Goal: Task Accomplishment & Management: Use online tool/utility

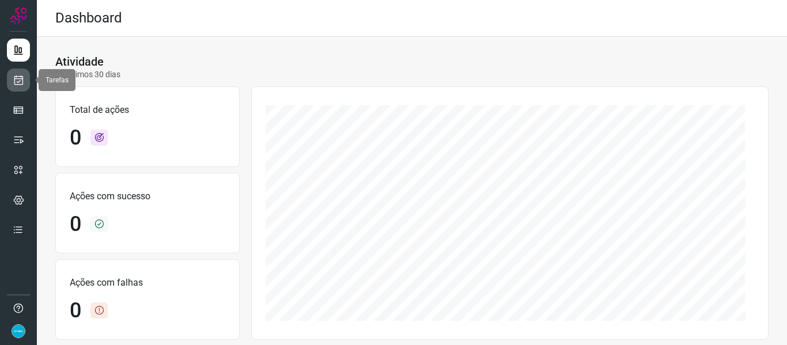
click at [20, 83] on icon at bounding box center [19, 80] width 12 height 12
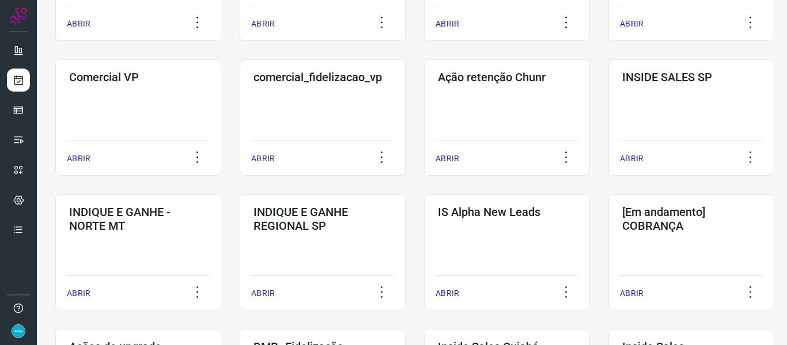
scroll to position [593, 0]
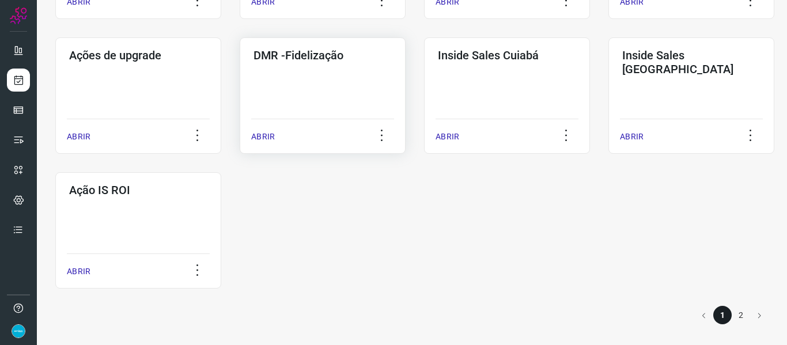
click at [257, 131] on p "ABRIR" at bounding box center [263, 137] width 24 height 12
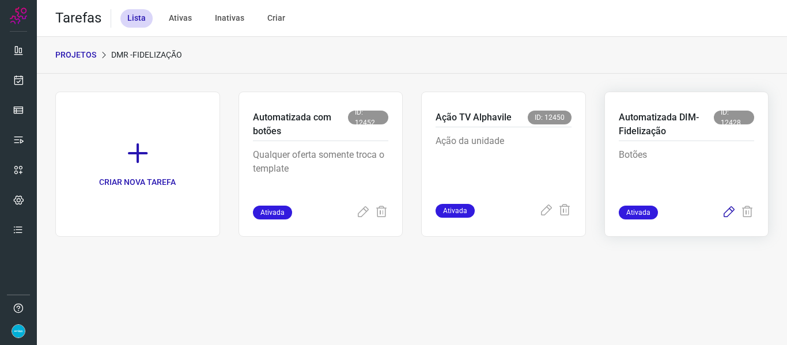
click at [725, 213] on icon at bounding box center [728, 213] width 14 height 14
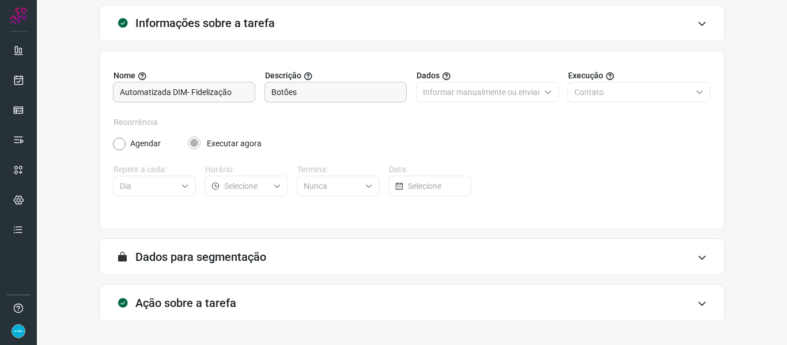
scroll to position [105, 0]
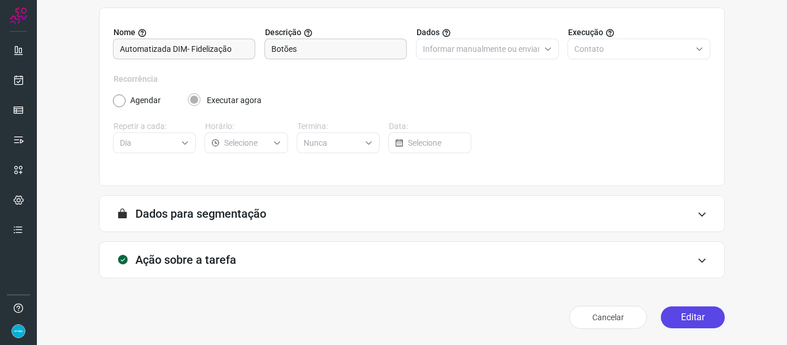
click at [690, 312] on button "Editar" at bounding box center [692, 317] width 64 height 22
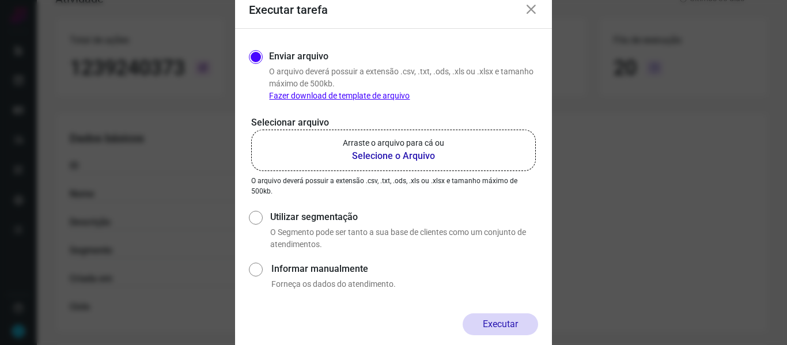
click at [409, 155] on b "Selecione o Arquivo" at bounding box center [393, 156] width 101 height 14
click at [0, 0] on input "Arraste o arquivo para cá ou Selecione o Arquivo" at bounding box center [0, 0] width 0 height 0
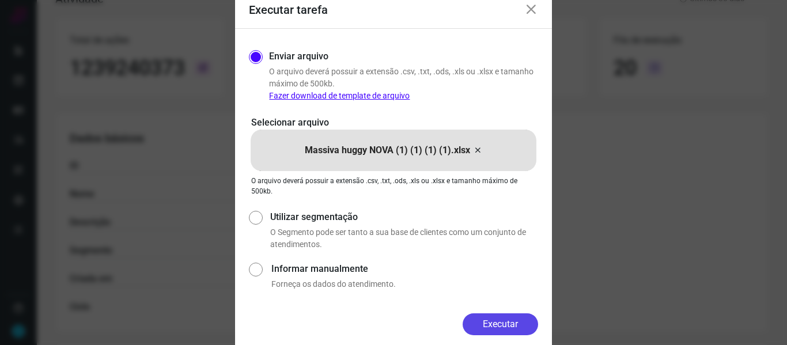
click at [492, 326] on button "Executar" at bounding box center [499, 324] width 75 height 22
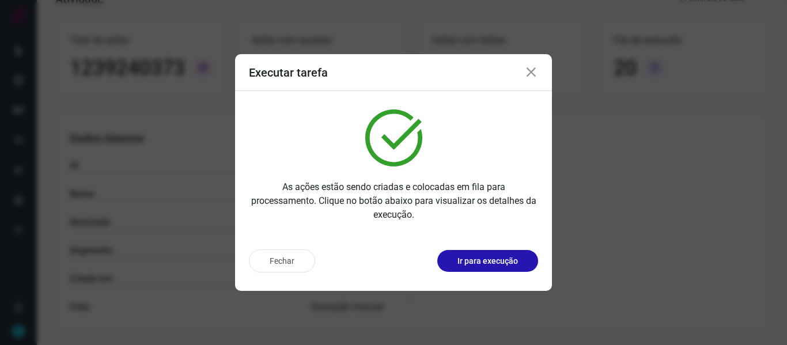
click at [527, 74] on icon at bounding box center [531, 73] width 14 height 14
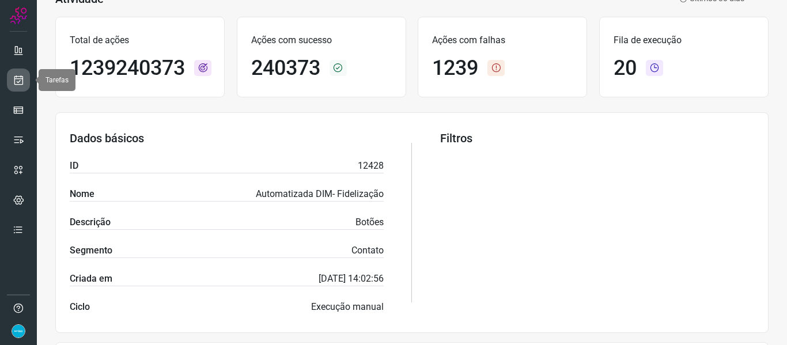
click at [21, 86] on link at bounding box center [18, 80] width 23 height 23
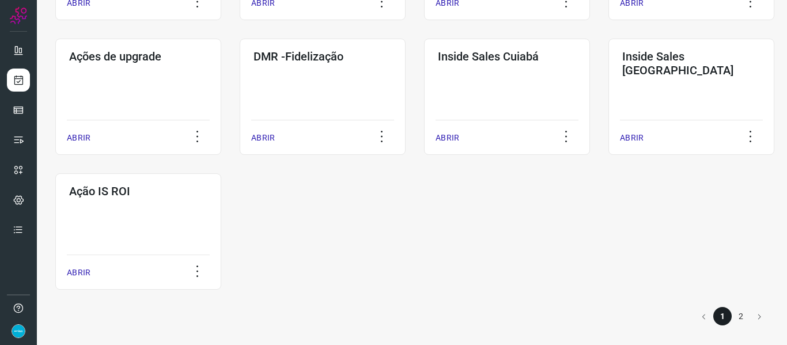
scroll to position [593, 0]
click at [264, 136] on p "ABRIR" at bounding box center [263, 137] width 24 height 12
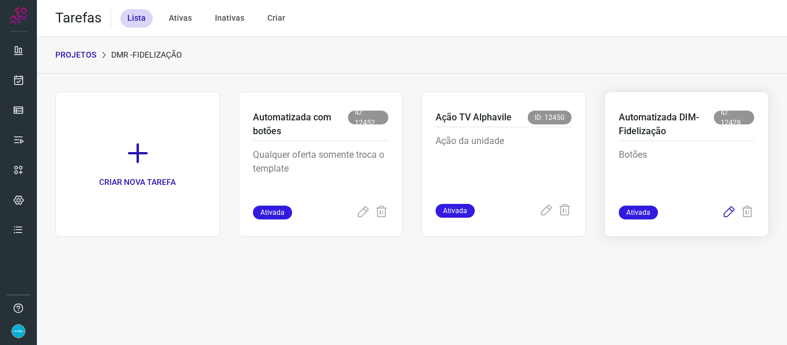
click at [731, 211] on icon at bounding box center [728, 213] width 14 height 14
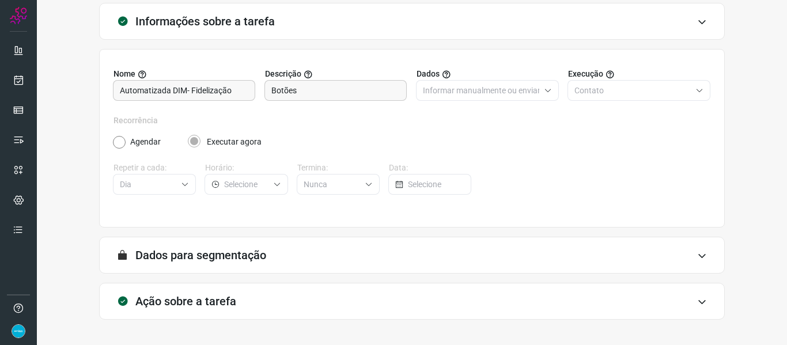
scroll to position [105, 0]
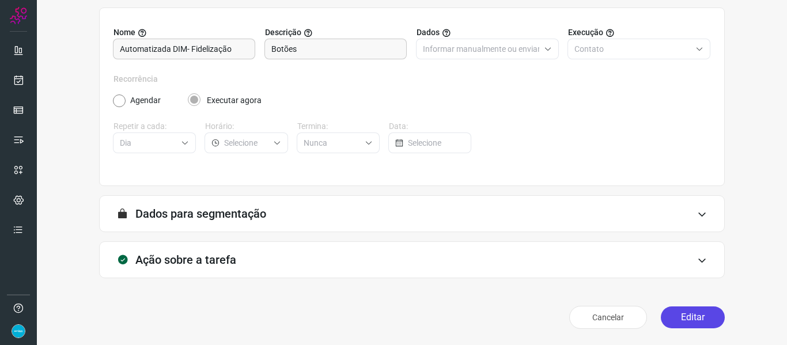
click at [692, 314] on button "Editar" at bounding box center [692, 317] width 64 height 22
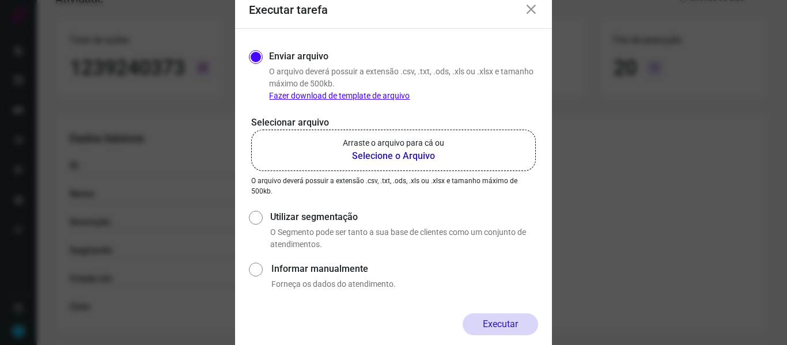
click at [406, 154] on b "Selecione o Arquivo" at bounding box center [393, 156] width 101 height 14
click at [0, 0] on input "Arraste o arquivo para cá ou Selecione o Arquivo" at bounding box center [0, 0] width 0 height 0
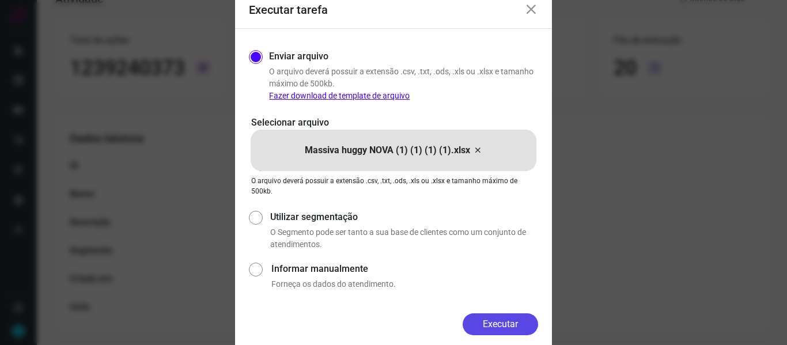
click at [514, 329] on button "Executar" at bounding box center [499, 324] width 75 height 22
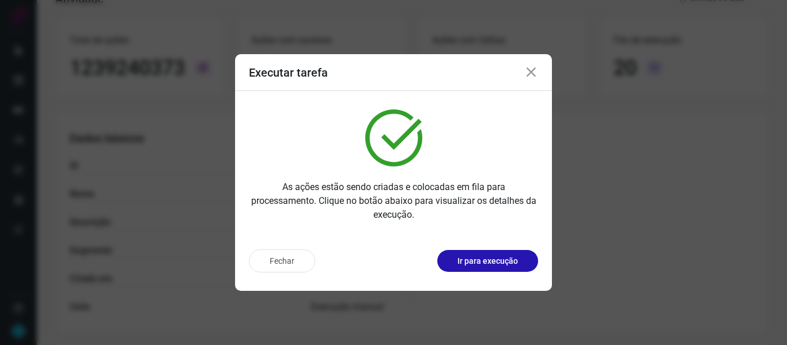
click at [533, 71] on icon at bounding box center [531, 73] width 14 height 14
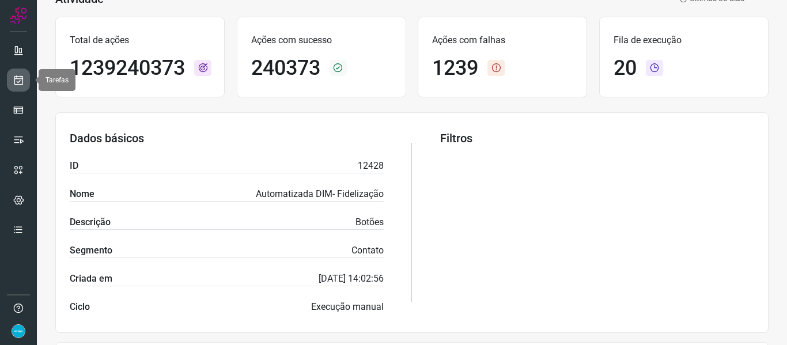
click at [18, 82] on icon at bounding box center [19, 80] width 12 height 12
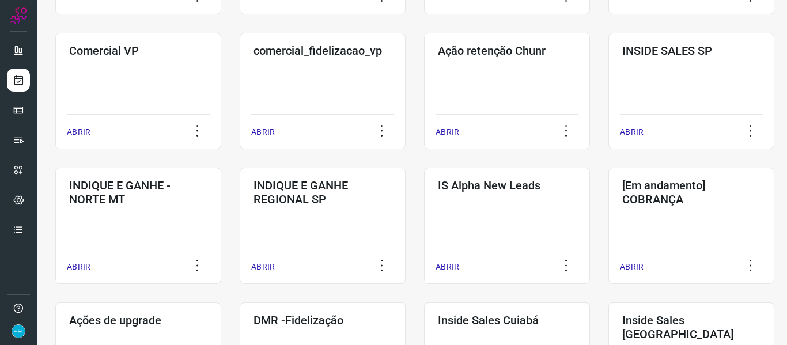
scroll to position [593, 0]
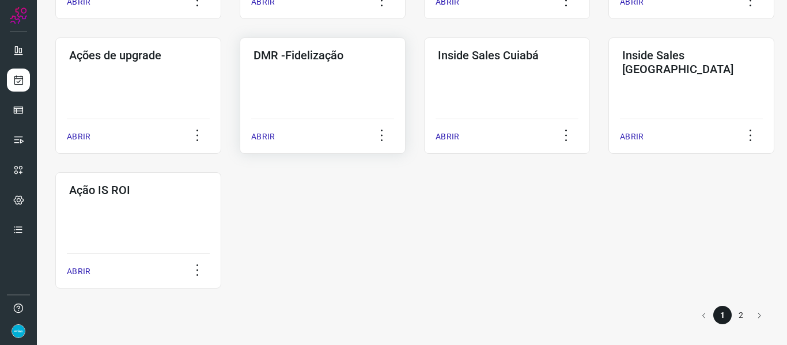
click at [258, 140] on p "ABRIR" at bounding box center [263, 137] width 24 height 12
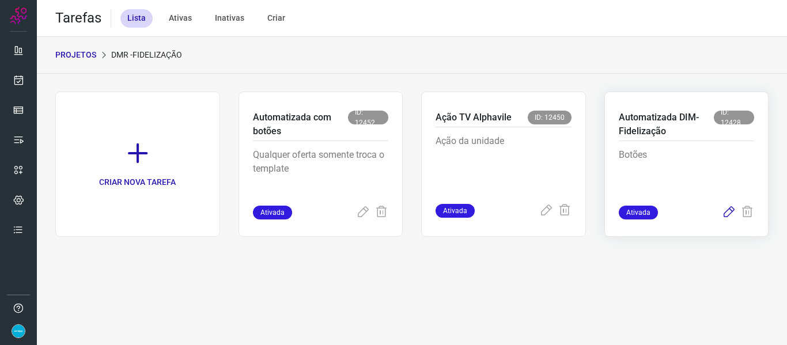
click at [727, 215] on icon at bounding box center [728, 213] width 14 height 14
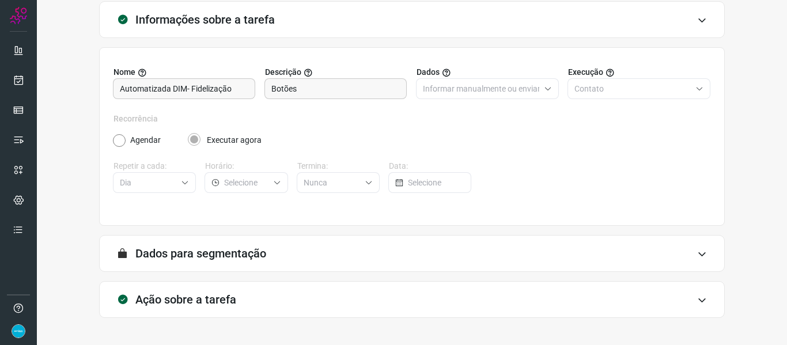
scroll to position [105, 0]
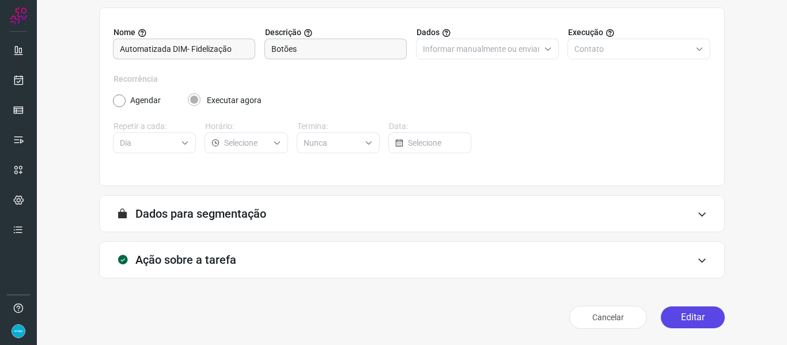
click at [697, 314] on button "Editar" at bounding box center [692, 317] width 64 height 22
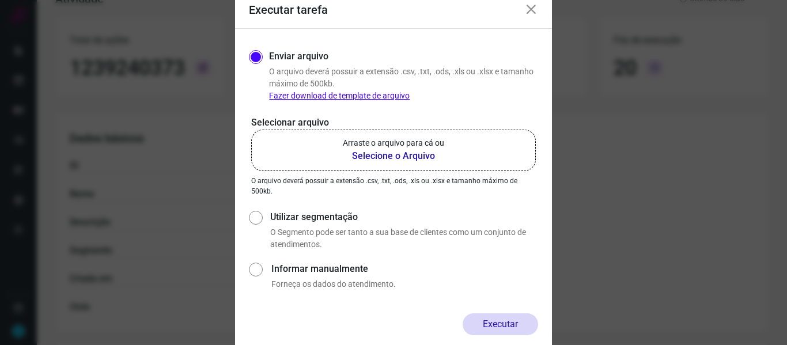
click at [382, 151] on b "Selecione o Arquivo" at bounding box center [393, 156] width 101 height 14
click at [0, 0] on input "Arraste o arquivo para cá ou Selecione o Arquivo" at bounding box center [0, 0] width 0 height 0
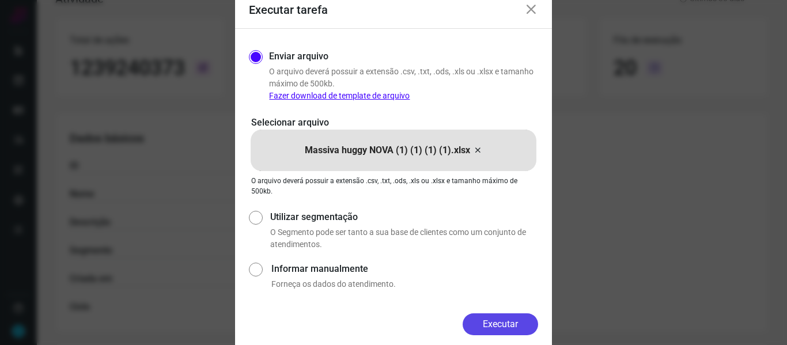
click at [500, 325] on button "Executar" at bounding box center [499, 324] width 75 height 22
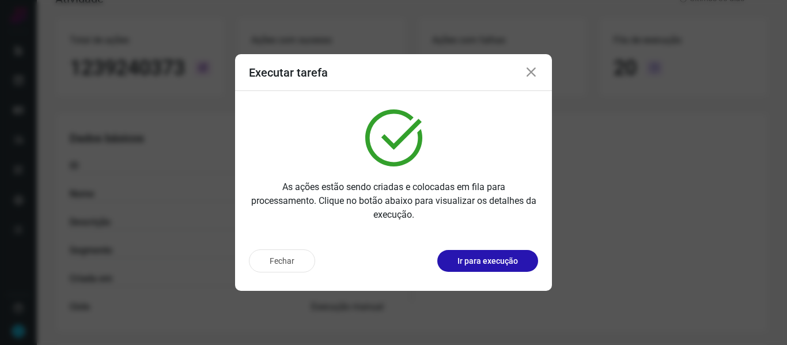
click at [530, 72] on icon at bounding box center [531, 73] width 14 height 14
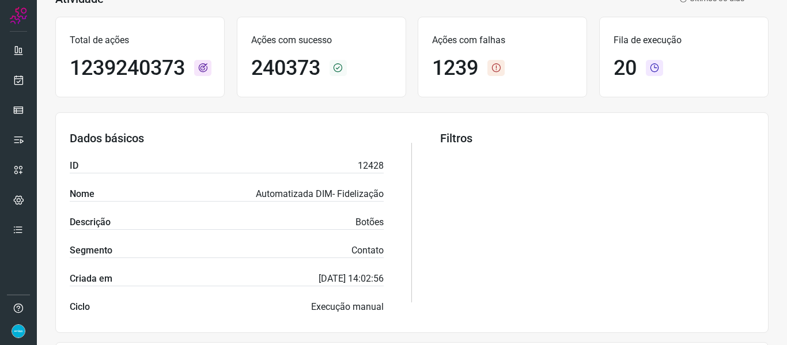
click at [19, 92] on ul at bounding box center [18, 144] width 23 height 210
click at [16, 86] on link at bounding box center [18, 80] width 23 height 23
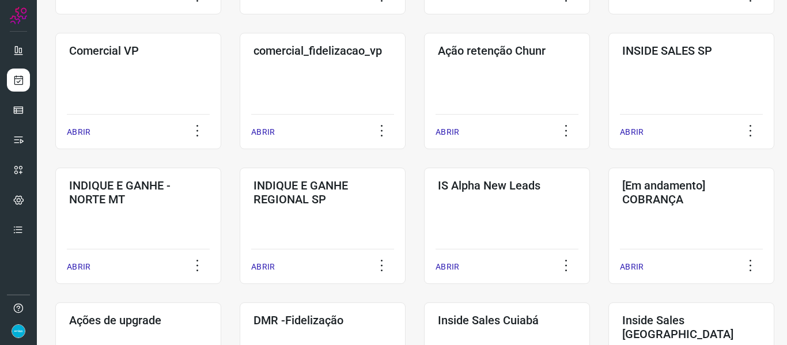
scroll to position [593, 0]
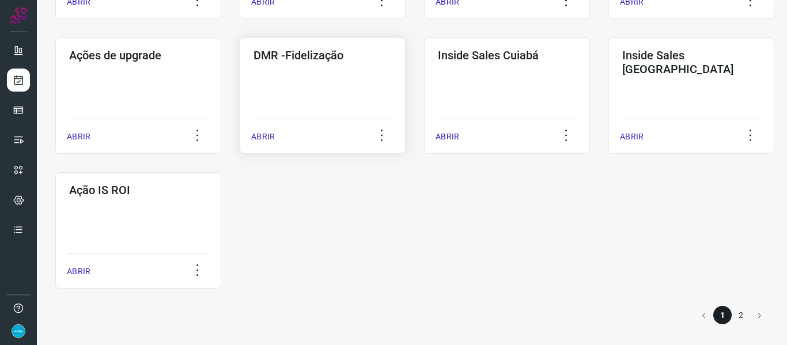
click at [260, 137] on p "ABRIR" at bounding box center [263, 137] width 24 height 12
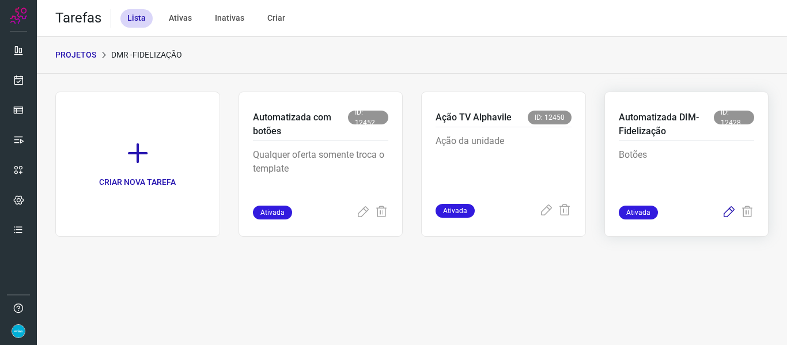
click at [727, 214] on icon at bounding box center [728, 213] width 14 height 14
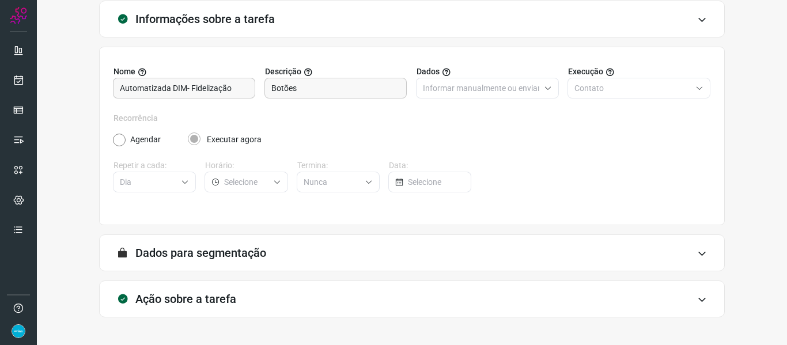
scroll to position [105, 0]
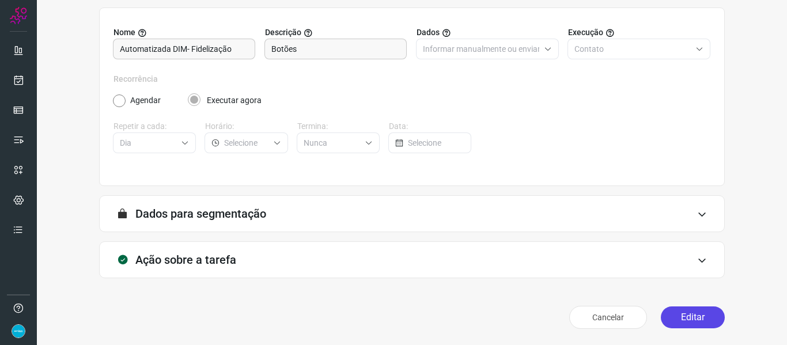
click at [696, 322] on button "Editar" at bounding box center [692, 317] width 64 height 22
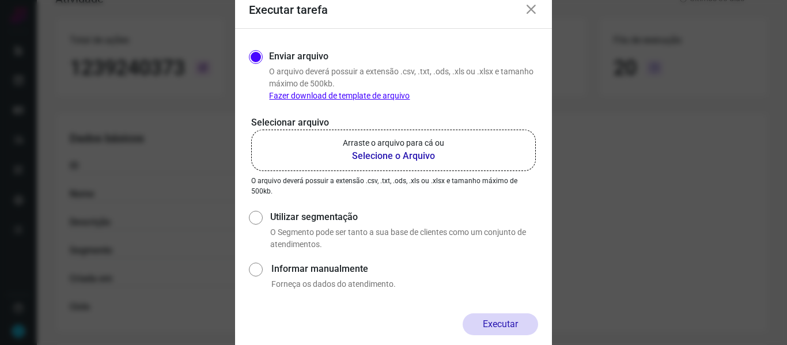
click at [387, 161] on b "Selecione o Arquivo" at bounding box center [393, 156] width 101 height 14
click at [0, 0] on input "Arraste o arquivo para cá ou Selecione o Arquivo" at bounding box center [0, 0] width 0 height 0
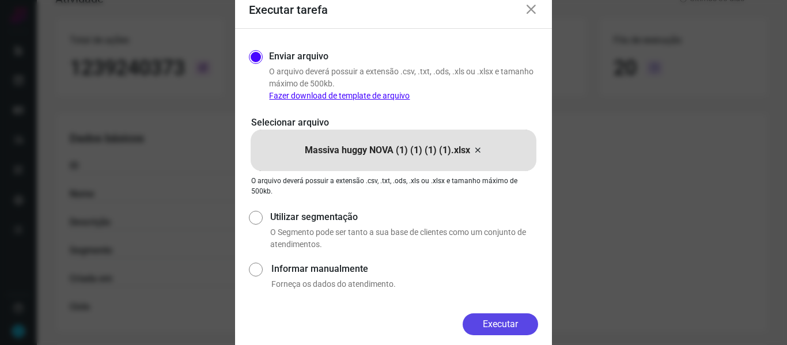
click at [516, 325] on button "Executar" at bounding box center [499, 324] width 75 height 22
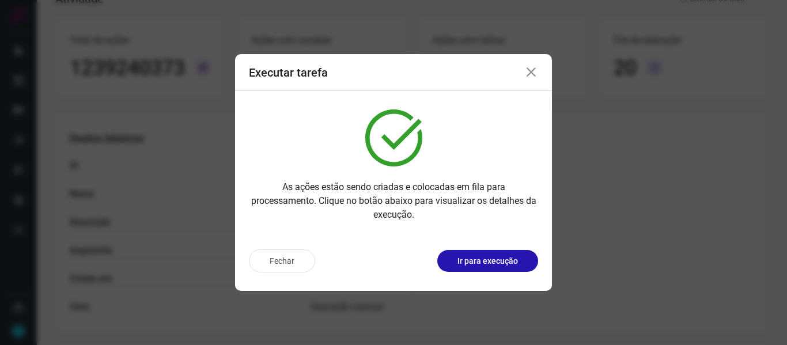
click at [529, 69] on icon at bounding box center [531, 73] width 14 height 14
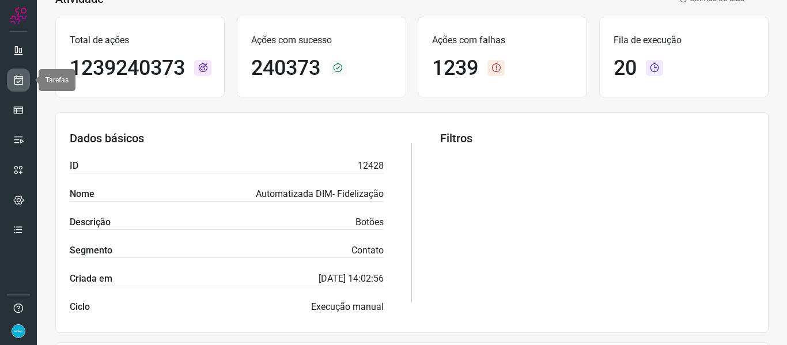
click at [17, 76] on icon at bounding box center [19, 80] width 12 height 12
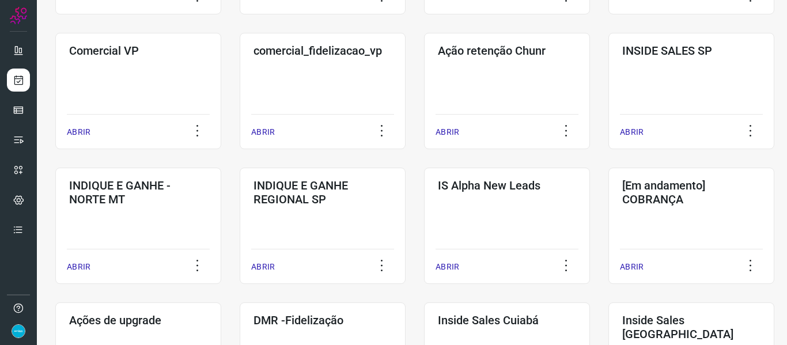
scroll to position [593, 0]
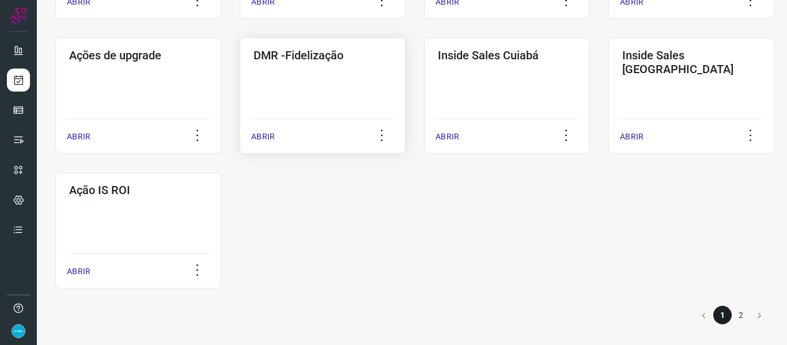
click at [263, 133] on p "ABRIR" at bounding box center [263, 137] width 24 height 12
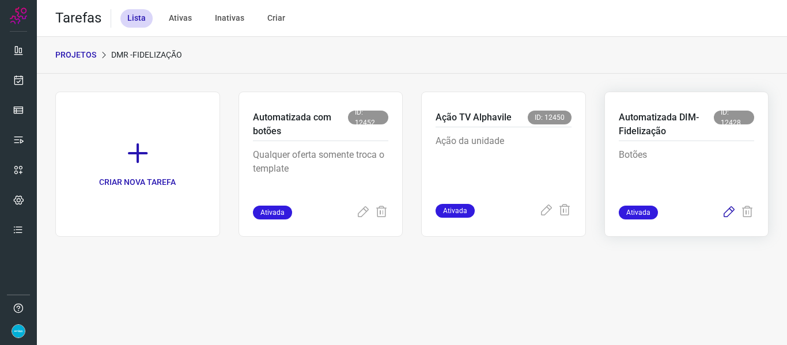
click at [728, 208] on icon at bounding box center [728, 213] width 14 height 14
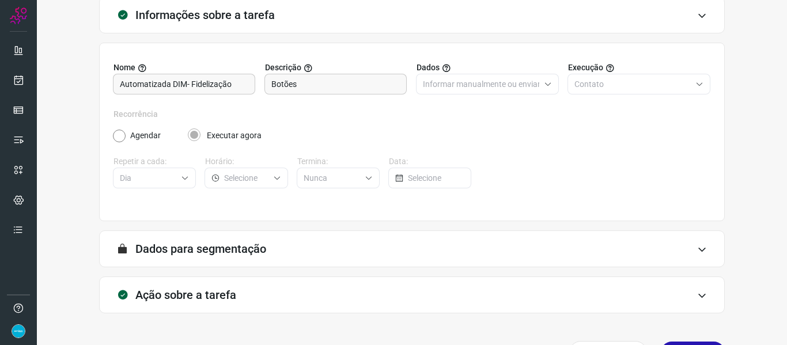
scroll to position [105, 0]
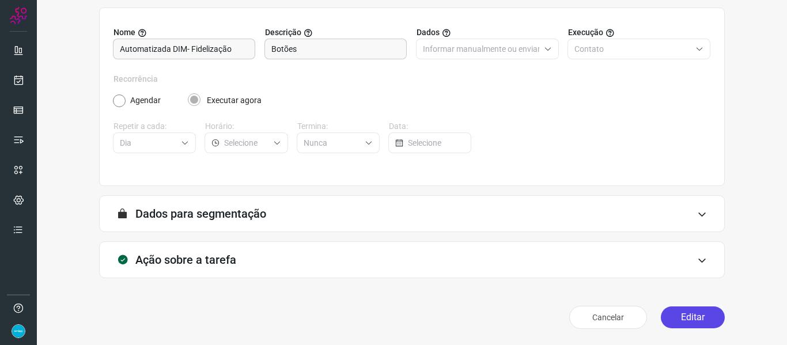
click at [684, 325] on button "Editar" at bounding box center [692, 317] width 64 height 22
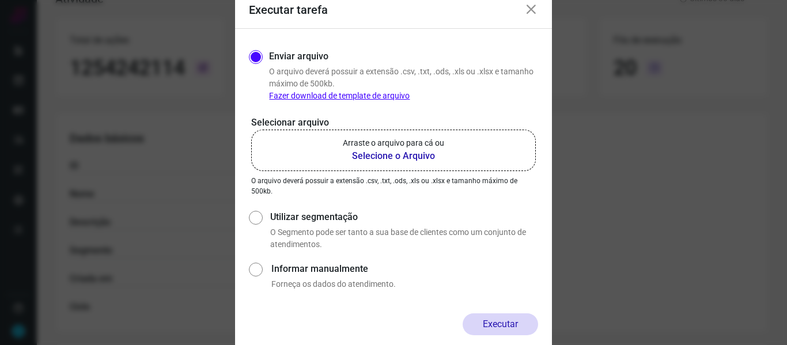
click at [388, 152] on b "Selecione o Arquivo" at bounding box center [393, 156] width 101 height 14
click at [0, 0] on input "Arraste o arquivo para cá ou Selecione o Arquivo" at bounding box center [0, 0] width 0 height 0
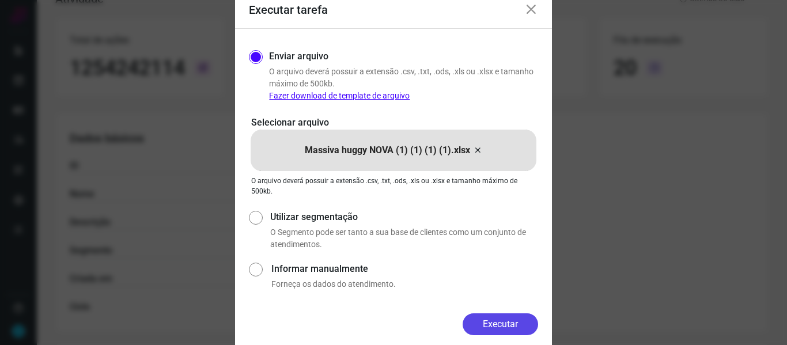
click at [512, 315] on button "Executar" at bounding box center [499, 324] width 75 height 22
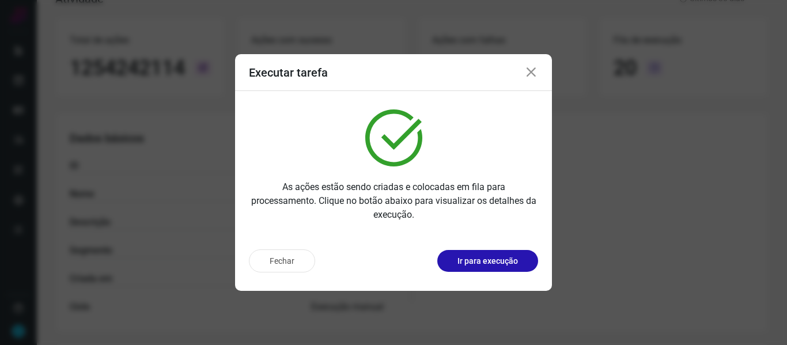
click at [530, 71] on icon at bounding box center [531, 73] width 14 height 14
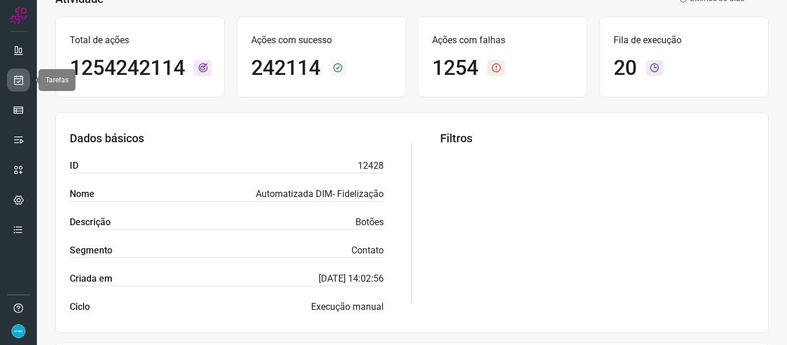
click at [18, 85] on icon at bounding box center [19, 80] width 12 height 12
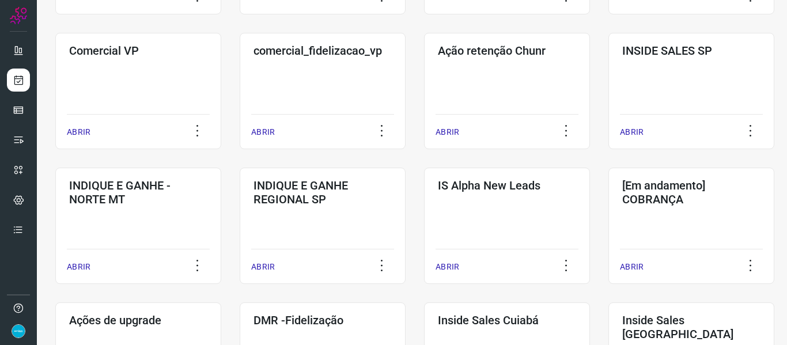
scroll to position [593, 0]
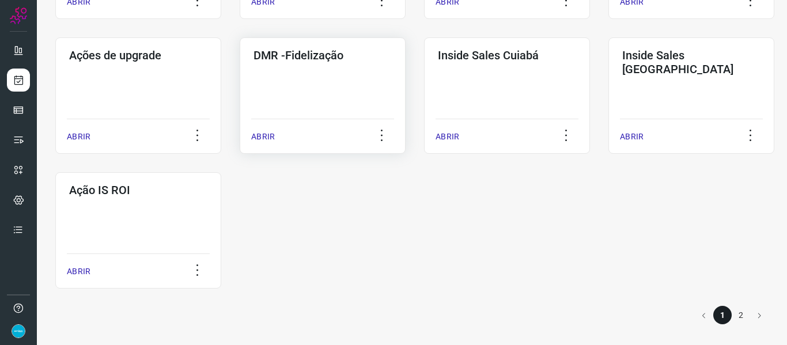
click at [261, 139] on p "ABRIR" at bounding box center [263, 137] width 24 height 12
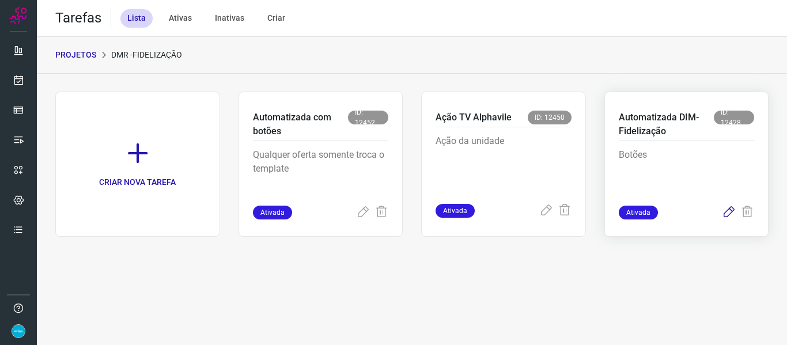
click at [730, 214] on icon at bounding box center [728, 213] width 14 height 14
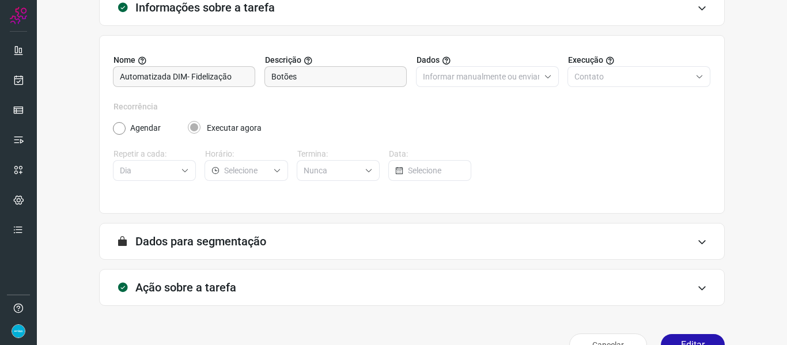
scroll to position [105, 0]
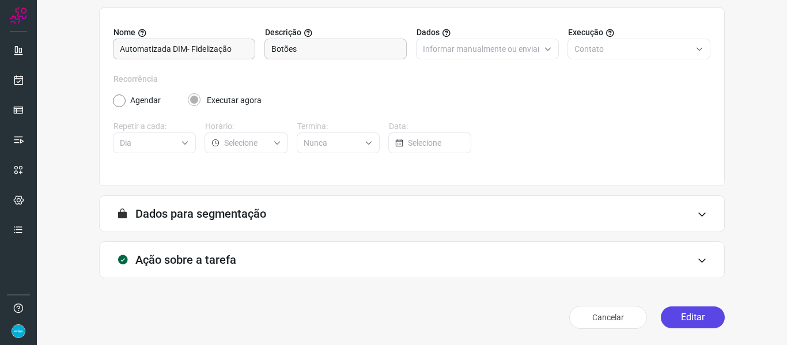
click at [700, 323] on button "Editar" at bounding box center [692, 317] width 64 height 22
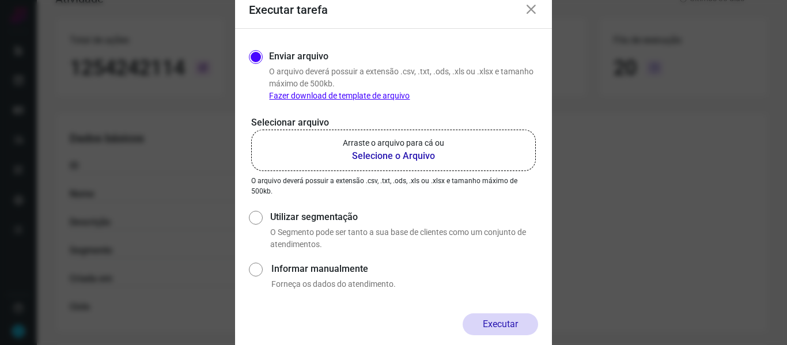
click at [415, 162] on b "Selecione o Arquivo" at bounding box center [393, 156] width 101 height 14
click at [0, 0] on input "Arraste o arquivo para cá ou Selecione o Arquivo" at bounding box center [0, 0] width 0 height 0
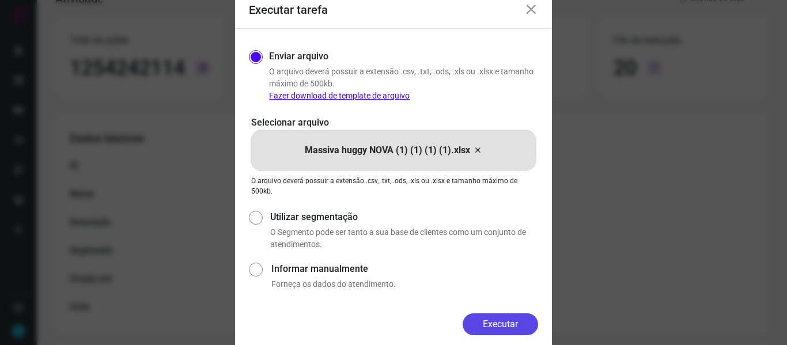
click at [484, 321] on button "Executar" at bounding box center [499, 324] width 75 height 22
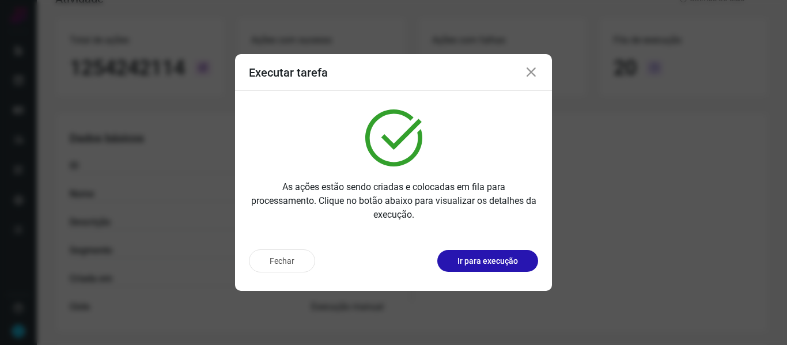
click at [528, 69] on icon at bounding box center [531, 73] width 14 height 14
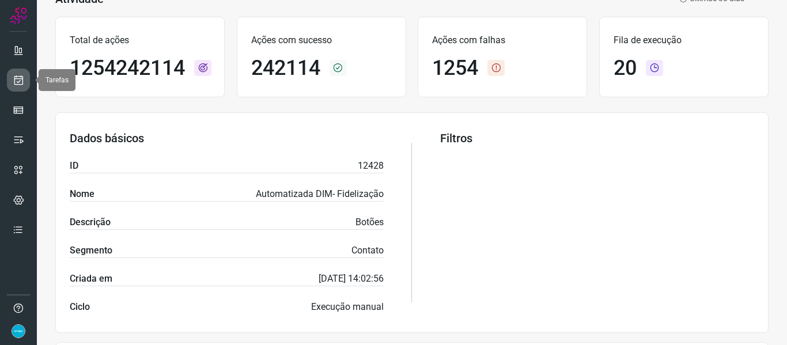
click at [18, 78] on icon at bounding box center [19, 80] width 12 height 12
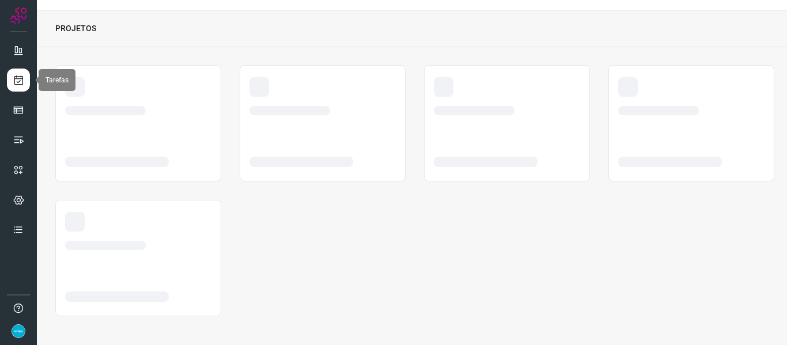
scroll to position [26, 0]
